Goal: Task Accomplishment & Management: Complete application form

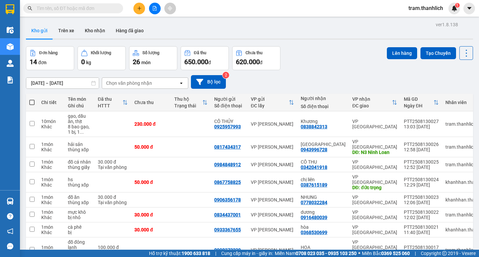
click at [137, 6] on button at bounding box center [139, 9] width 12 height 12
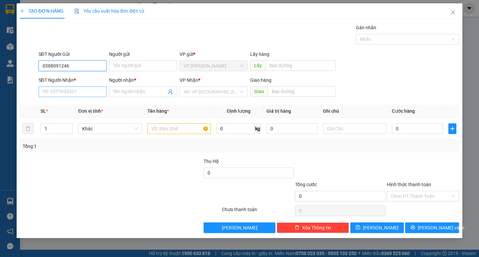
type input "0388091246"
click at [92, 96] on input "SĐT Người Nhận *" at bounding box center [73, 91] width 68 height 11
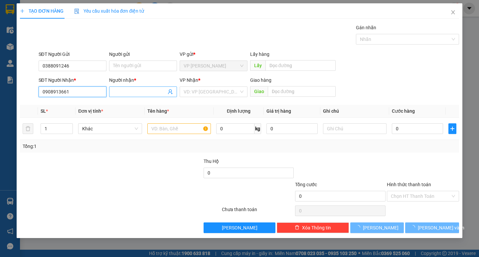
type input "0908913661"
click at [157, 91] on input "Người nhận *" at bounding box center [139, 91] width 53 height 7
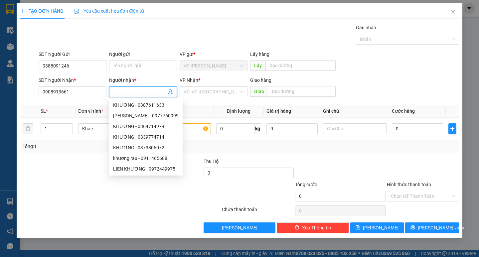
click at [156, 91] on input "Người nhận *" at bounding box center [139, 91] width 53 height 7
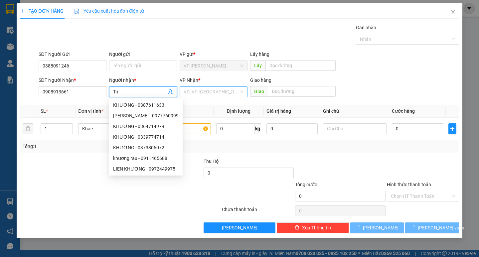
type input "Trí"
click at [196, 93] on input "search" at bounding box center [211, 92] width 55 height 10
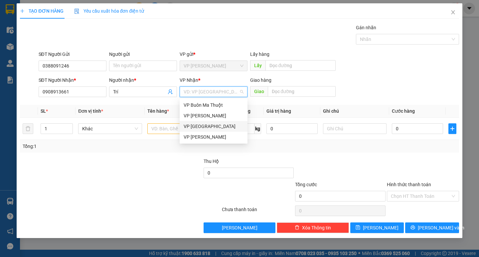
click at [202, 126] on div "VP [GEOGRAPHIC_DATA]" at bounding box center [214, 126] width 60 height 7
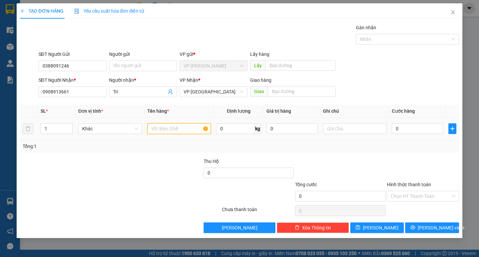
click at [178, 129] on input "text" at bounding box center [179, 128] width 64 height 11
type input "bì thư"
click at [410, 132] on input "0" at bounding box center [417, 128] width 51 height 11
type input "2"
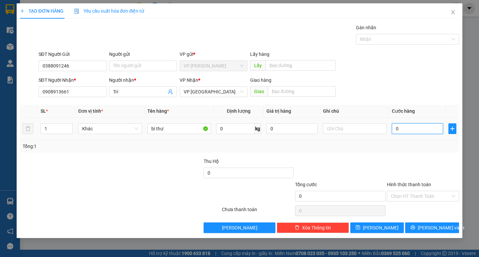
type input "2"
type input "20"
type input "200"
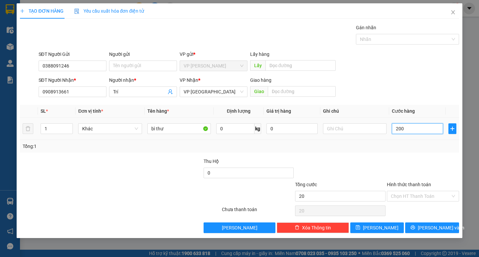
type input "200"
type input "2.000"
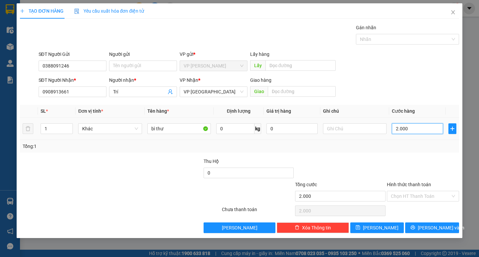
type input "20.000"
click at [414, 194] on input "Hình thức thanh toán" at bounding box center [421, 196] width 60 height 10
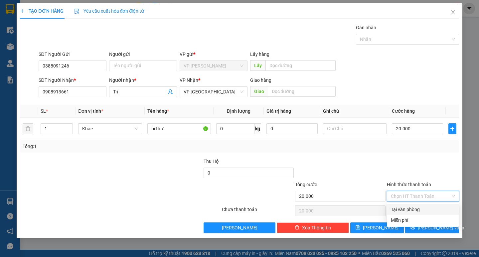
click at [408, 208] on div "Tại văn phòng" at bounding box center [423, 209] width 64 height 7
type input "0"
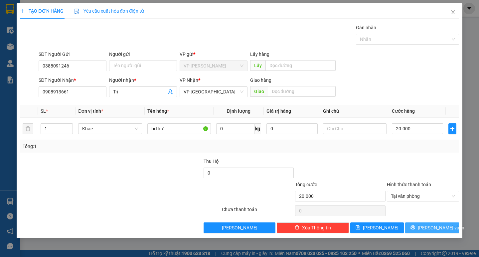
click at [427, 224] on span "[PERSON_NAME] và In" at bounding box center [441, 227] width 47 height 7
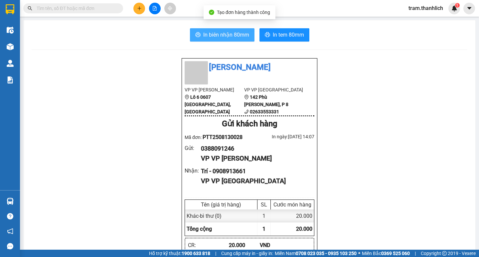
click at [229, 34] on span "In biên nhận 80mm" at bounding box center [226, 35] width 46 height 8
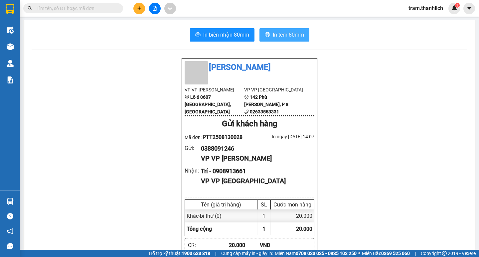
click at [297, 32] on span "In tem 80mm" at bounding box center [288, 35] width 31 height 8
